Goal: Task Accomplishment & Management: Use online tool/utility

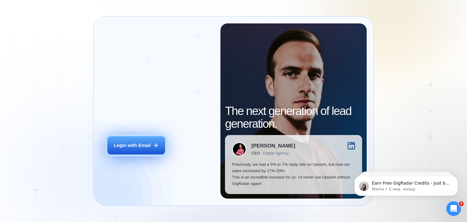
click at [135, 138] on button "Login with Email" at bounding box center [136, 145] width 58 height 18
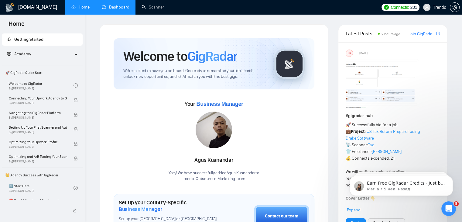
click at [119, 8] on link "Dashboard" at bounding box center [116, 7] width 28 height 5
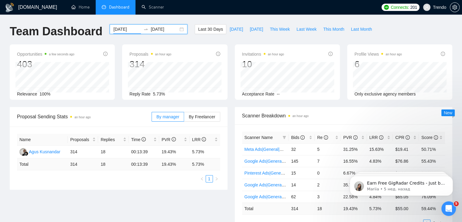
click at [130, 27] on input "[DATE]" at bounding box center [127, 29] width 28 height 7
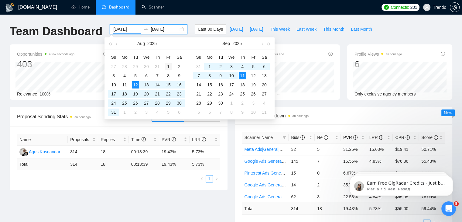
type input "[DATE]"
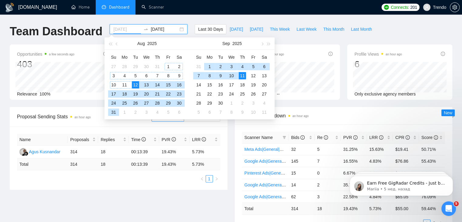
click at [168, 66] on div "1" at bounding box center [168, 66] width 7 height 7
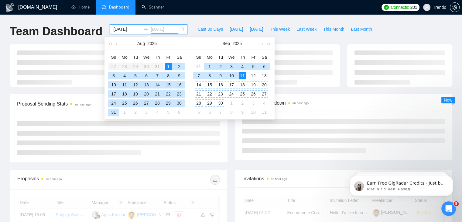
type input "[DATE]"
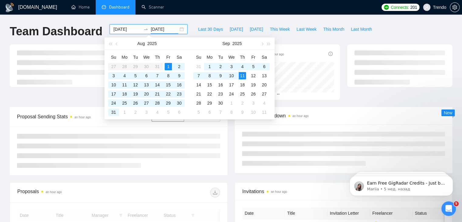
click at [384, 31] on div "Team Dashboard [DATE] [DATE] Last 30 Days [DATE] [DATE] This Week Last Week Thi…" at bounding box center [231, 34] width 450 height 20
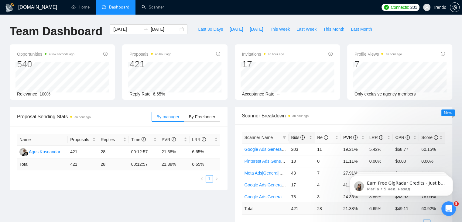
click at [294, 137] on span "Bids" at bounding box center [298, 137] width 14 height 5
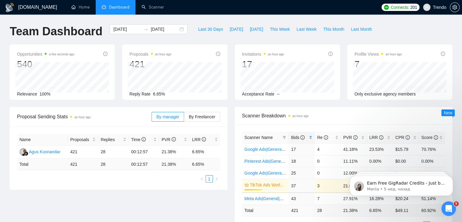
drag, startPoint x: 294, startPoint y: 137, endPoint x: 295, endPoint y: 141, distance: 4.1
click at [295, 141] on div "Bids" at bounding box center [301, 137] width 21 height 7
click at [115, 28] on input "[DATE]" at bounding box center [127, 29] width 28 height 7
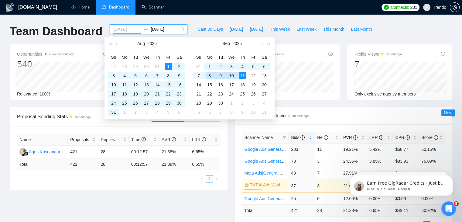
type input "[DATE]"
click at [196, 74] on div "7" at bounding box center [198, 75] width 7 height 7
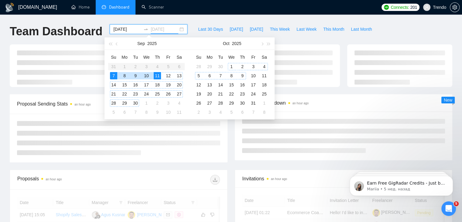
type input "[DATE]"
click at [415, 24] on div "Team Dashboard [DATE] [DATE] Last 30 Days [DATE] [DATE] This Week Last Week Thi…" at bounding box center [231, 34] width 450 height 20
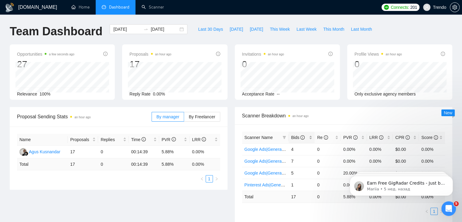
click at [292, 140] on span "Bids" at bounding box center [299, 137] width 17 height 7
click at [448, 205] on icon "Открыть службу сообщений Intercom" at bounding box center [448, 208] width 10 height 10
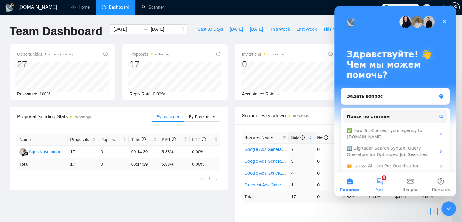
click at [381, 183] on button "5 Чат" at bounding box center [380, 184] width 30 height 24
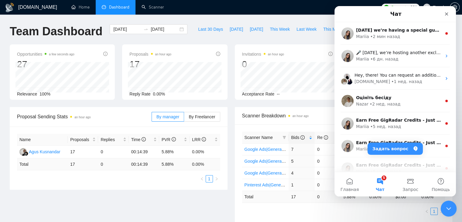
click at [453, 201] on div "Закрыть службу сообщений Intercom" at bounding box center [448, 207] width 15 height 15
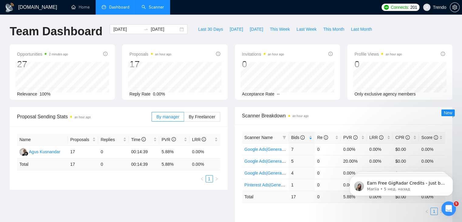
click at [152, 5] on link "Scanner" at bounding box center [153, 7] width 22 height 5
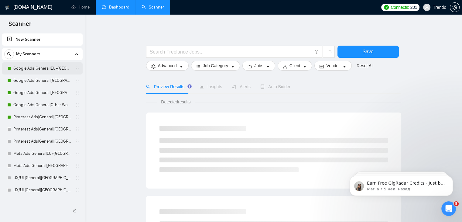
click at [44, 73] on link "Google Ads|General|EU+[GEOGRAPHIC_DATA]|" at bounding box center [42, 68] width 58 height 12
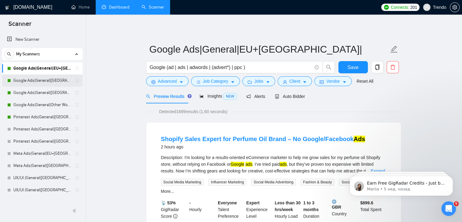
click at [43, 81] on link "Google Ads|General|[GEOGRAPHIC_DATA]+[GEOGRAPHIC_DATA]|" at bounding box center [42, 80] width 58 height 12
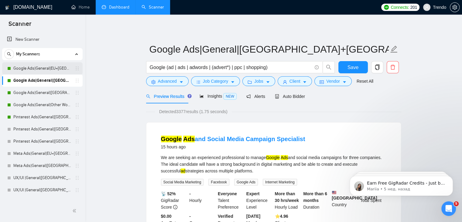
click at [36, 67] on link "Google Ads|General|EU+[GEOGRAPHIC_DATA]|" at bounding box center [42, 68] width 58 height 12
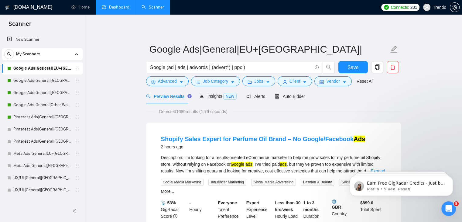
click at [120, 9] on link "Dashboard" at bounding box center [116, 7] width 28 height 5
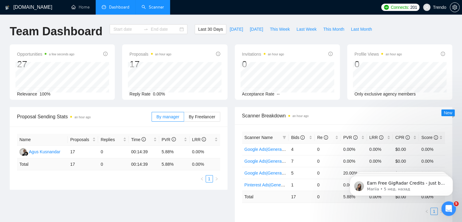
type input "[DATE]"
